Goal: Subscribe to service/newsletter

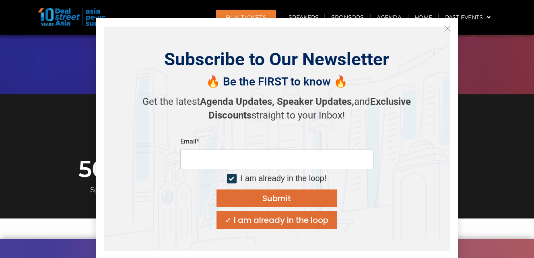
scroll to position [242, 0]
click at [235, 158] on input "email" at bounding box center [276, 159] width 193 height 20
type input "**********"
click at [271, 195] on div "Submit" at bounding box center [277, 198] width 29 height 8
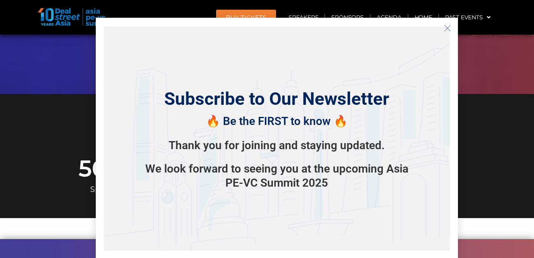
click at [446, 26] on icon "Close" at bounding box center [447, 28] width 7 height 7
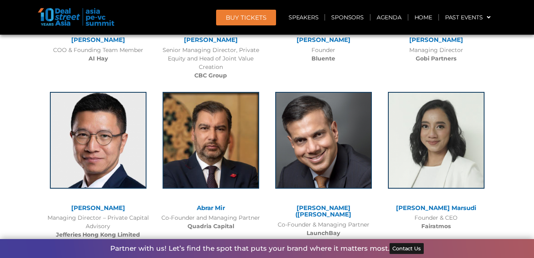
scroll to position [5105, 0]
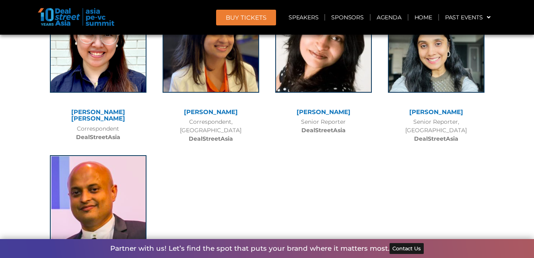
scroll to position [6365, 0]
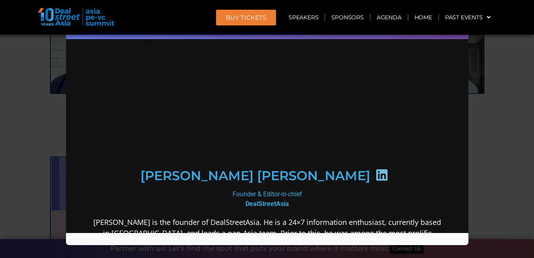
scroll to position [0, 0]
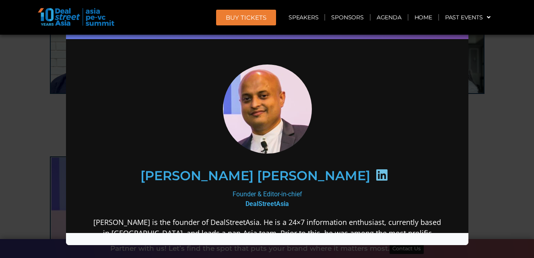
click at [503, 148] on div "Speaker Profile ×" at bounding box center [267, 129] width 534 height 258
